Goal: Feedback & Contribution: Leave review/rating

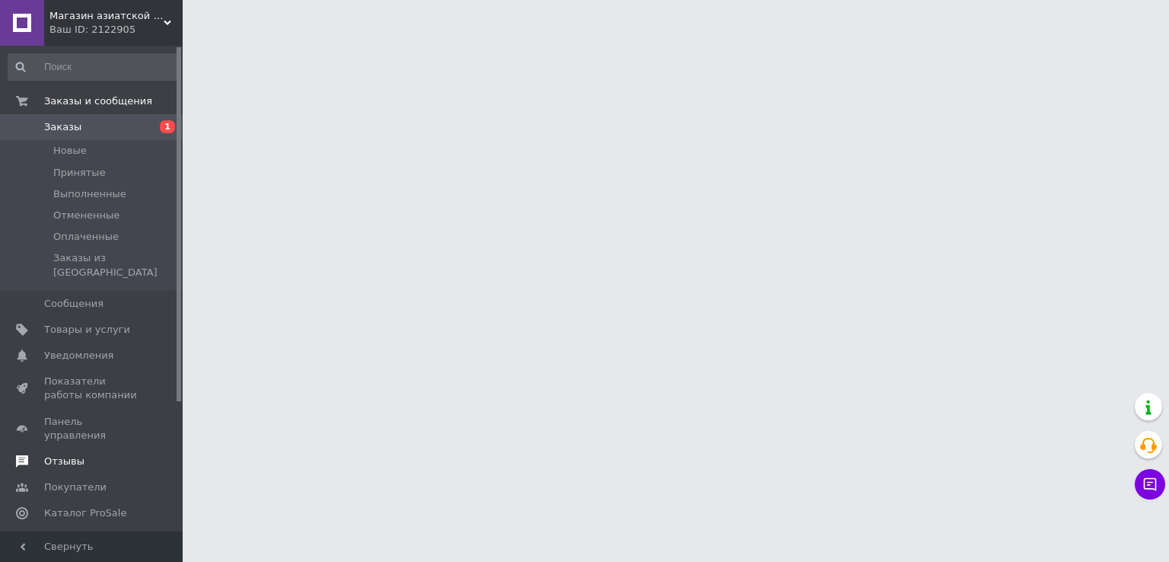
drag, startPoint x: 0, startPoint y: 0, endPoint x: 85, endPoint y: 431, distance: 439.1
click at [85, 454] on span "Отзывы" at bounding box center [92, 461] width 97 height 14
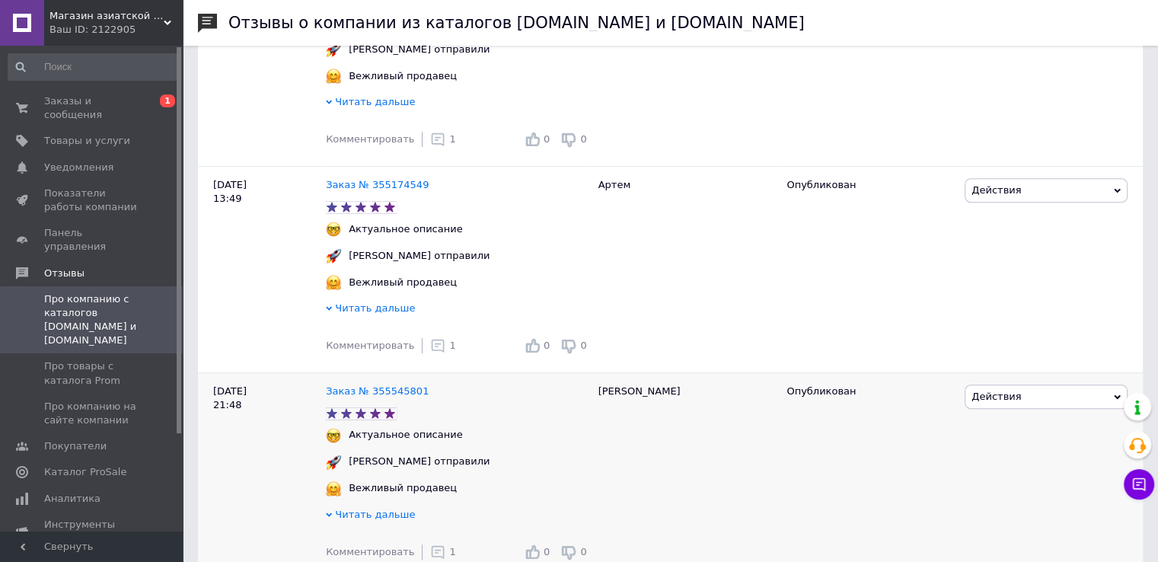
scroll to position [609, 0]
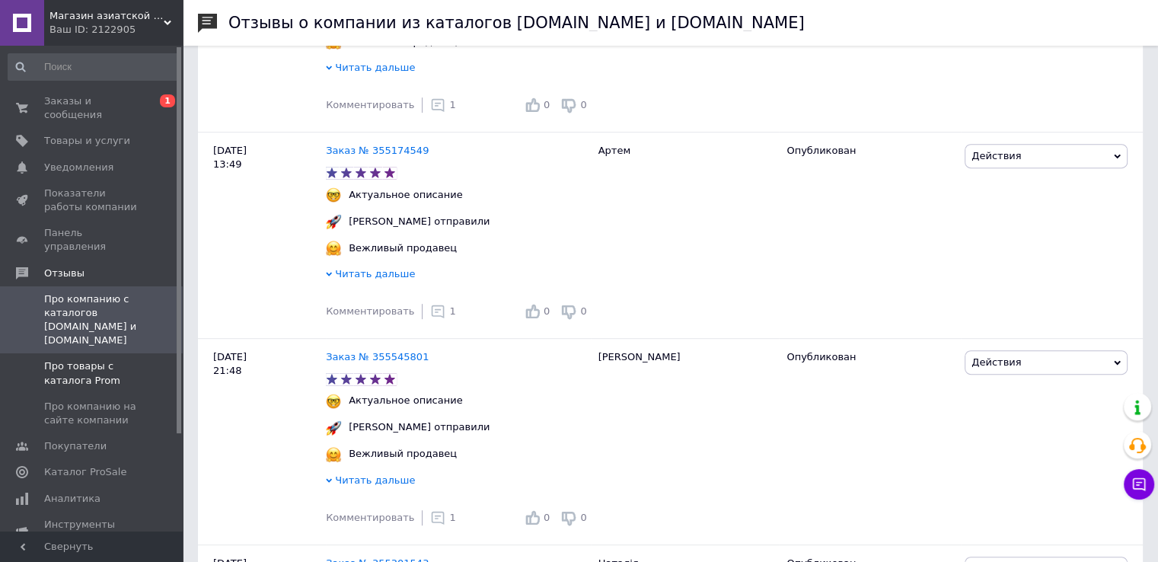
drag, startPoint x: 96, startPoint y: 336, endPoint x: 112, endPoint y: 344, distance: 18.0
click at [96, 359] on span "Про товары с каталога Prom" at bounding box center [92, 372] width 97 height 27
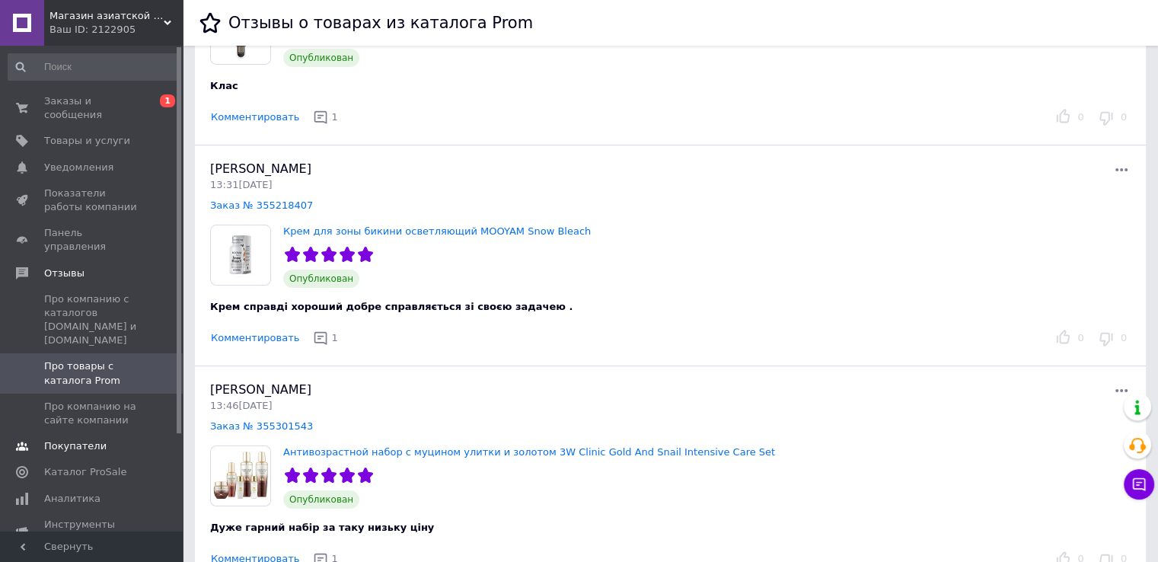
scroll to position [228, 0]
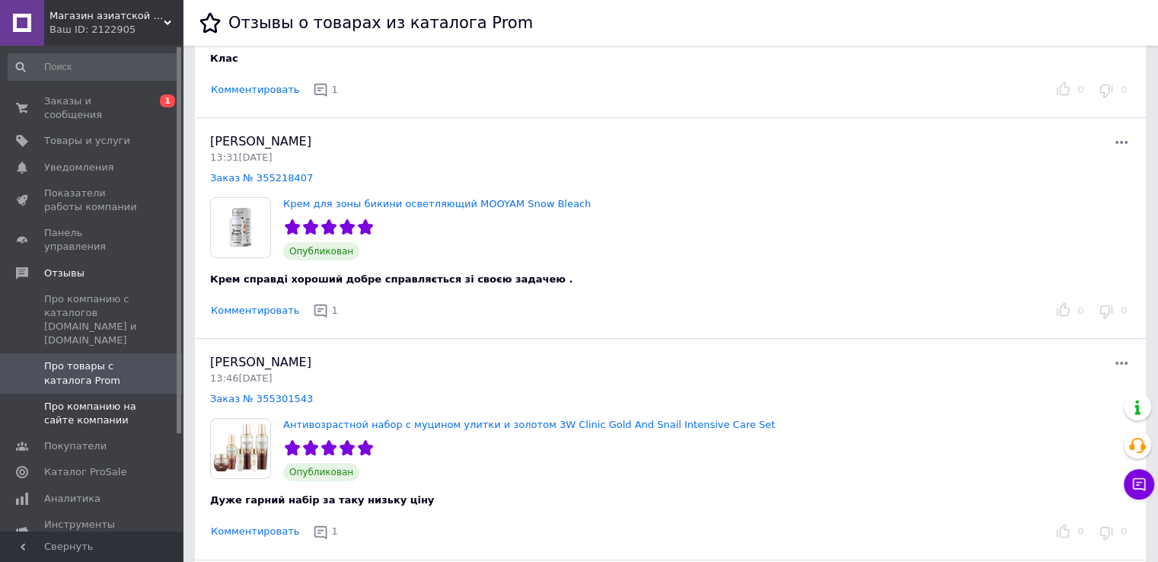
click at [65, 400] on span "Про компанию на сайте компании" at bounding box center [92, 413] width 97 height 27
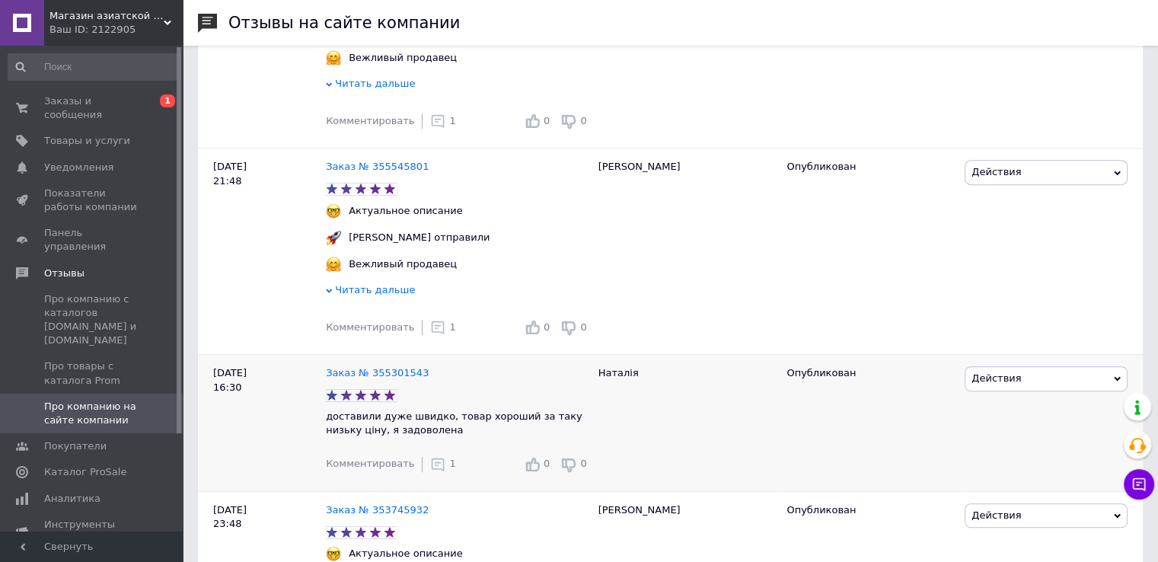
scroll to position [913, 0]
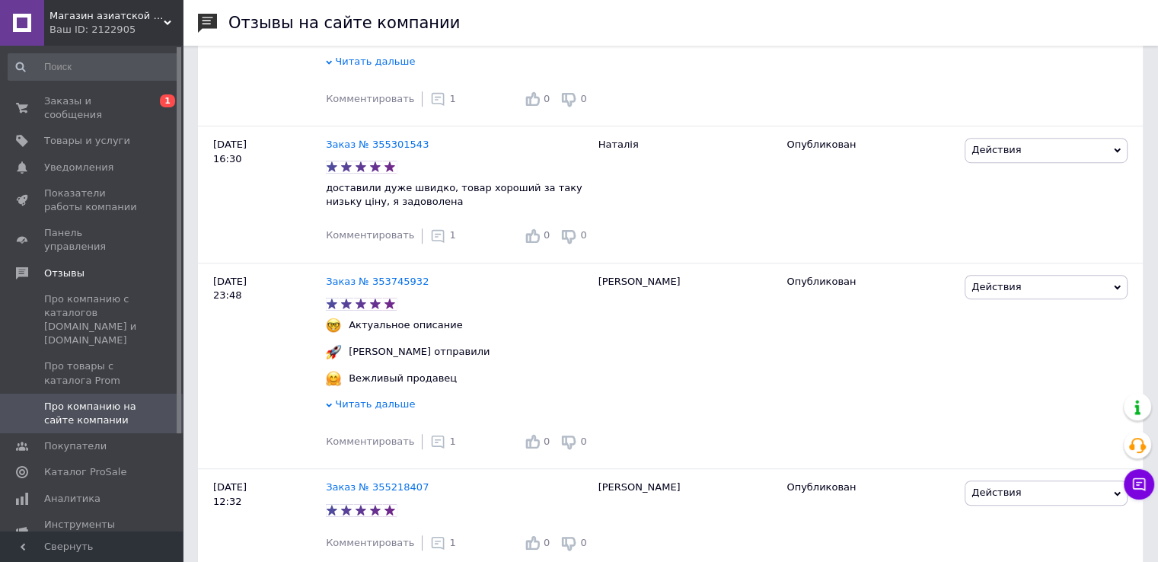
drag, startPoint x: 250, startPoint y: 534, endPoint x: 268, endPoint y: 573, distance: 43.6
